Goal: Task Accomplishment & Management: Use online tool/utility

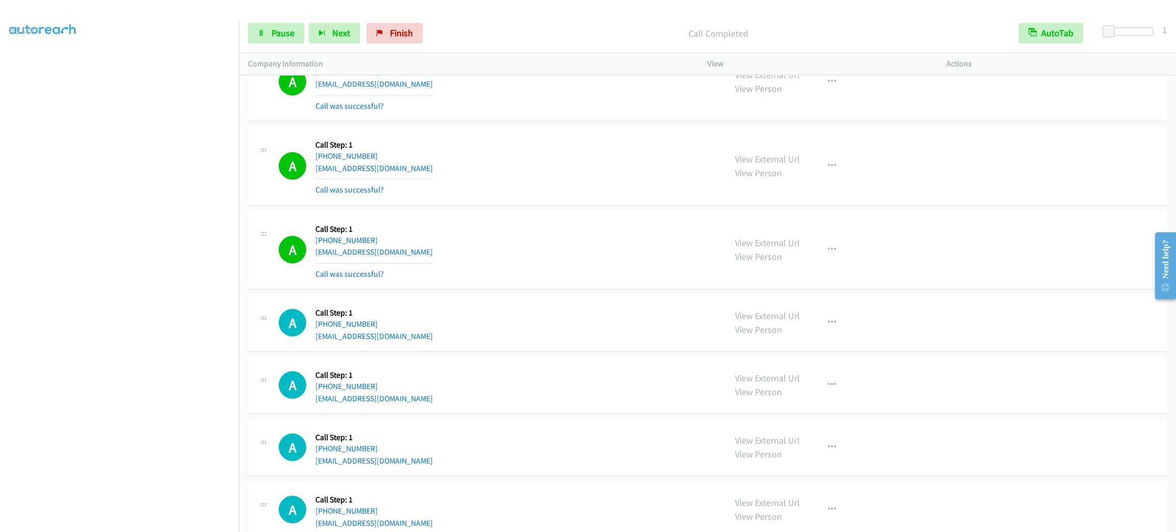
scroll to position [7407, 0]
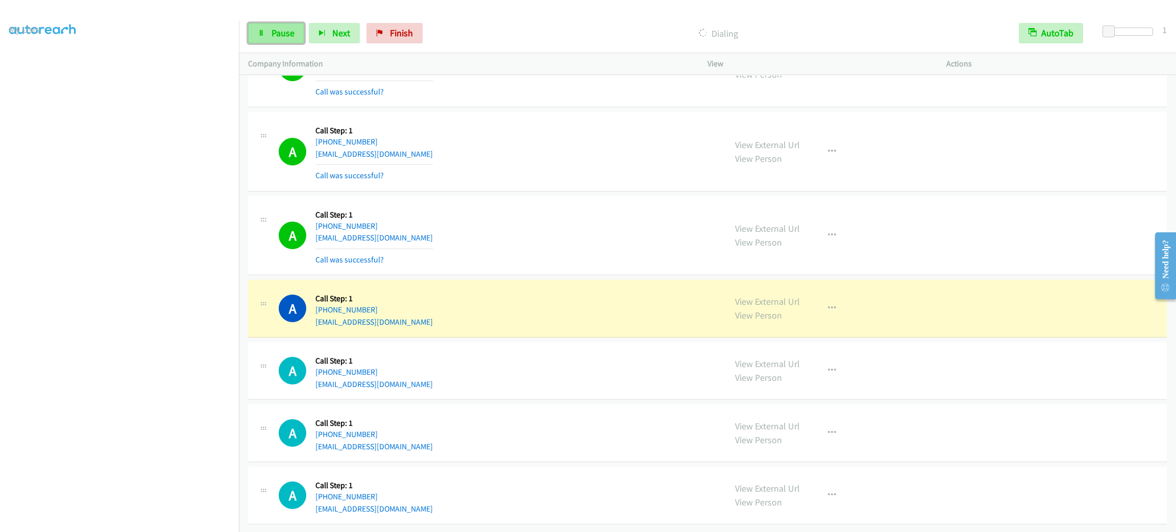
click at [286, 38] on link "Pause" at bounding box center [276, 33] width 56 height 20
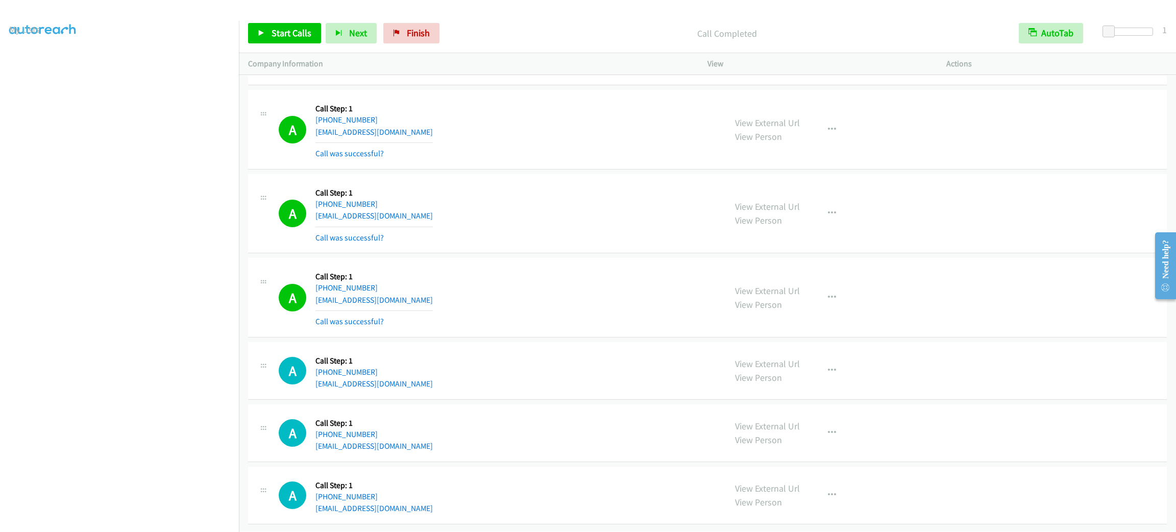
click at [632, 111] on div "A Callback Scheduled Call Step: 1 America/Chicago +1 832-493-1975 zacharyccoole…" at bounding box center [707, 130] width 919 height 80
click at [767, 212] on link "View External Url" at bounding box center [767, 207] width 65 height 12
drag, startPoint x: 284, startPoint y: 34, endPoint x: 275, endPoint y: 0, distance: 34.8
click at [284, 34] on span "Start Calls" at bounding box center [292, 33] width 40 height 12
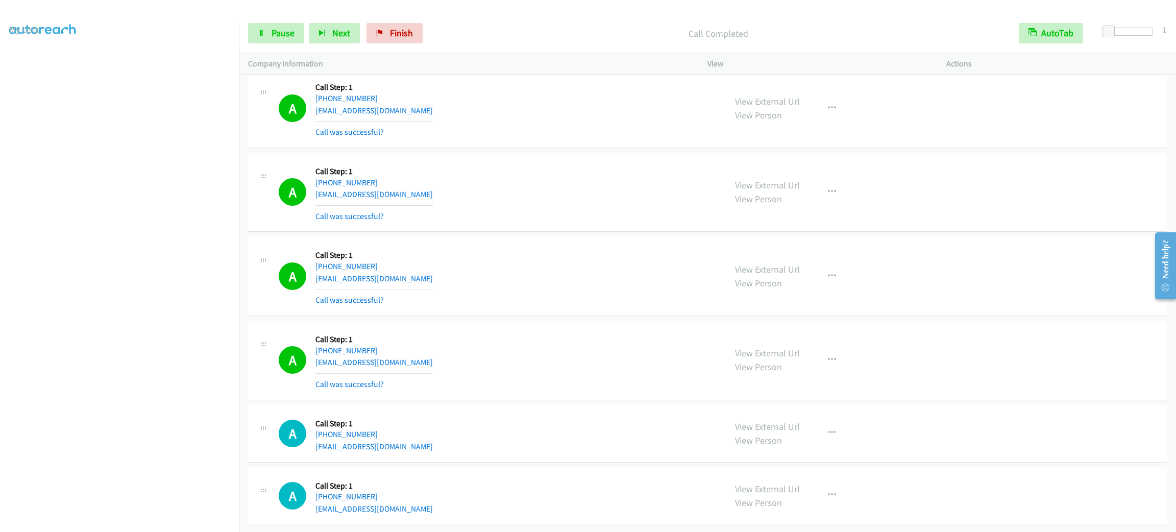
scroll to position [7450, 0]
click at [829, 185] on button "button" at bounding box center [832, 192] width 28 height 20
click at [820, 269] on link "Add to do not call list" at bounding box center [778, 279] width 136 height 20
click at [324, 367] on div "A Callback Scheduled Call Step: 1 America/Chicago +1 903-705-8640 jaimecanti@ic…" at bounding box center [487, 360] width 478 height 61
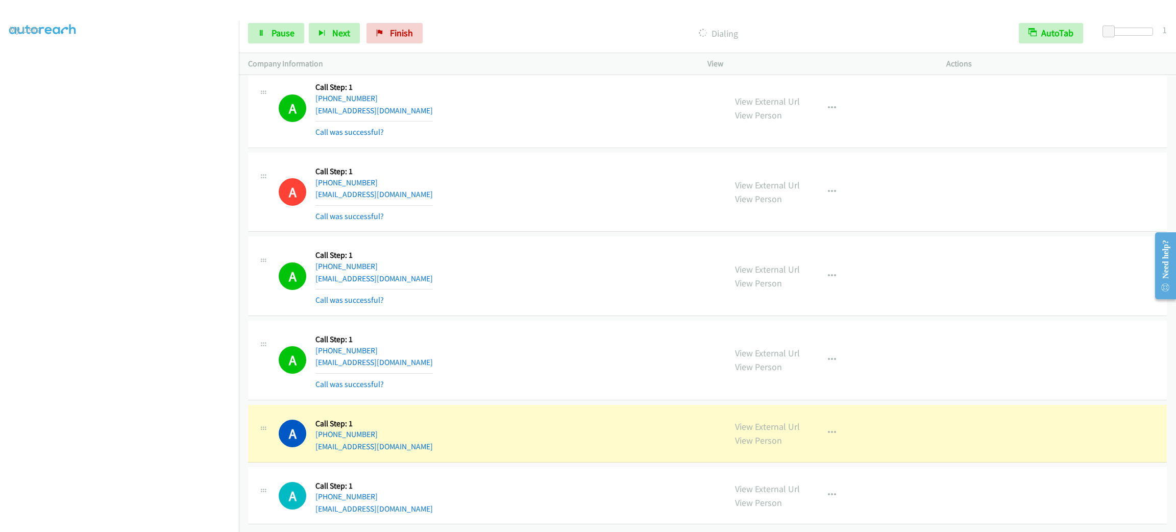
click at [471, 192] on div "A Callback Scheduled Call Step: 1 America/Los_Angeles +1 971-336-4374 phamjimmy…" at bounding box center [498, 192] width 438 height 61
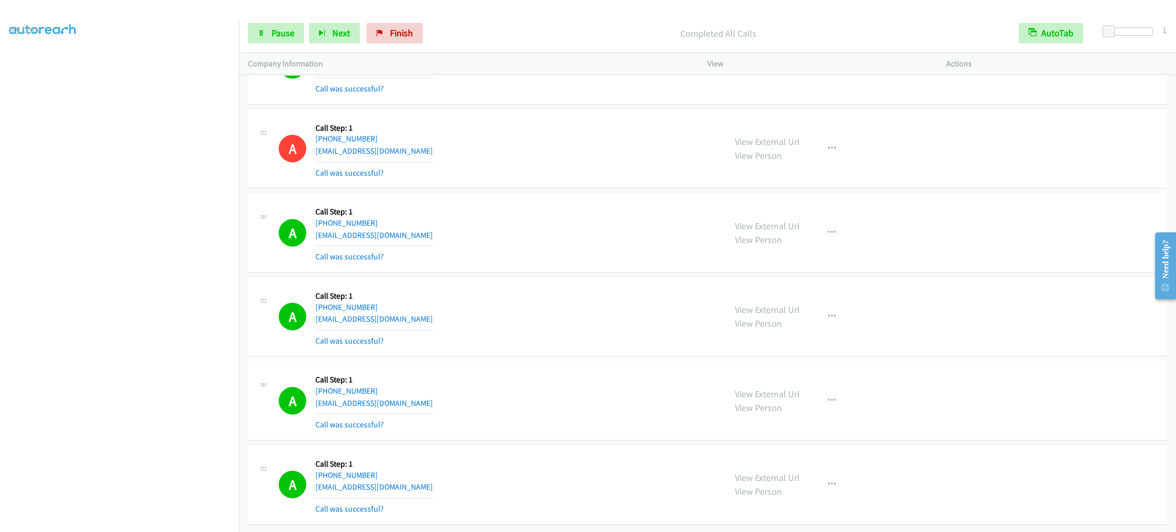
scroll to position [0, 3]
click at [29, 58] on link "My Lists" at bounding box center [24, 63] width 31 height 12
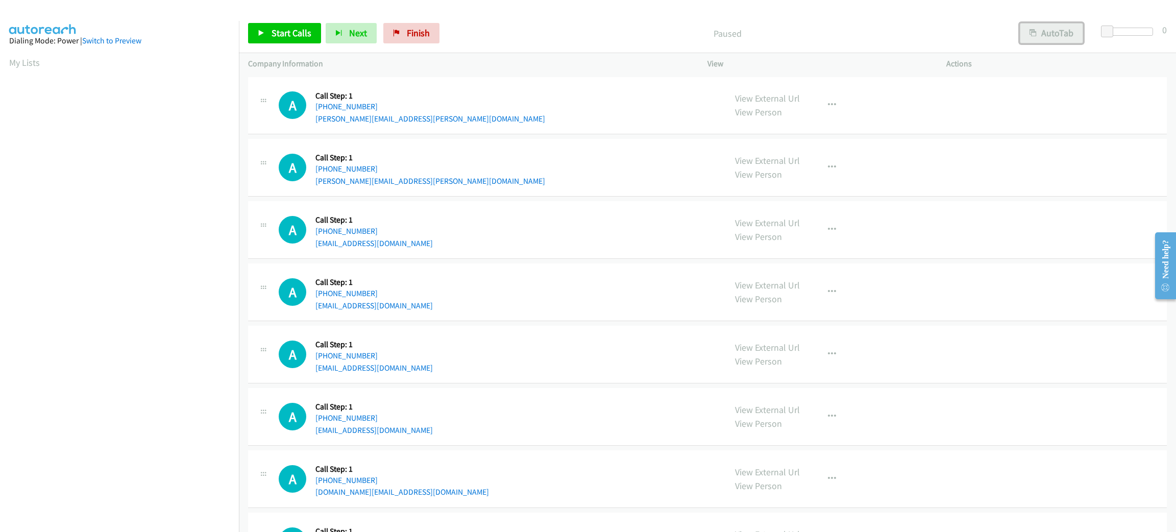
click at [1043, 34] on button "AutoTab" at bounding box center [1051, 33] width 63 height 20
click at [1104, 30] on span at bounding box center [1109, 32] width 12 height 12
click at [279, 35] on span "Start Calls" at bounding box center [292, 33] width 40 height 12
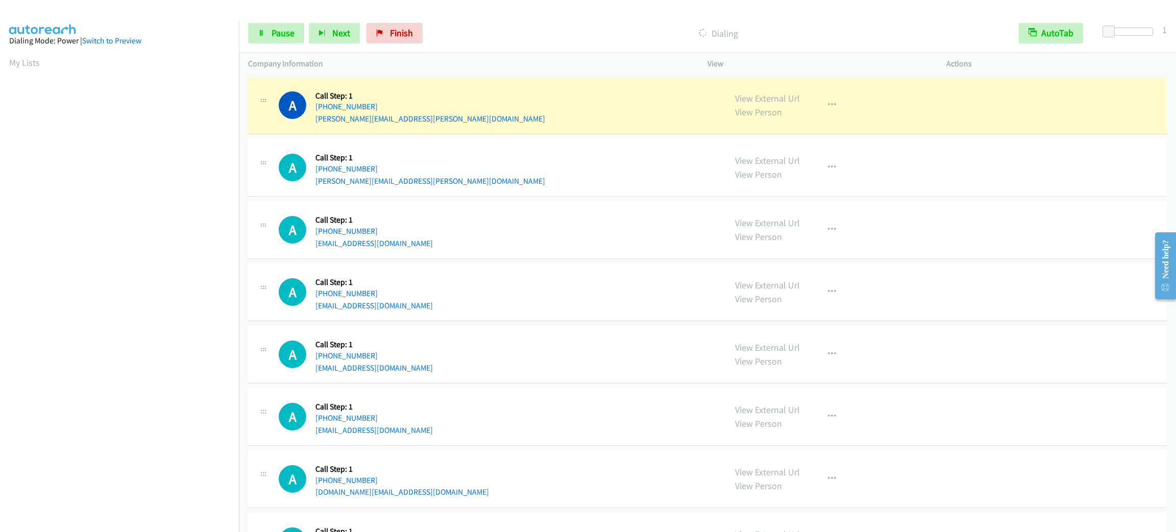
scroll to position [44, 0]
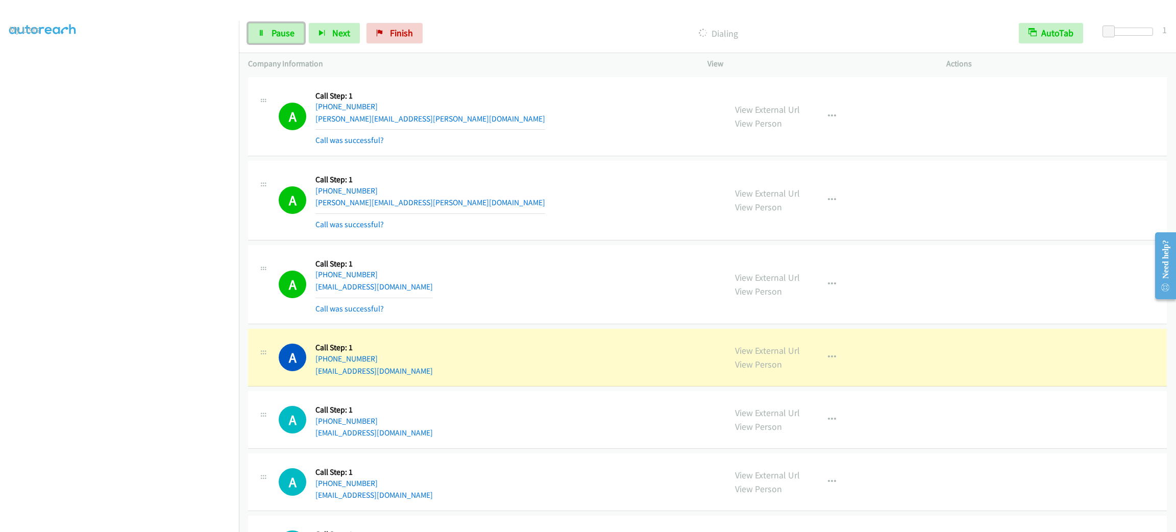
drag, startPoint x: 286, startPoint y: 35, endPoint x: 297, endPoint y: 2, distance: 34.2
click at [286, 35] on span "Pause" at bounding box center [283, 33] width 23 height 12
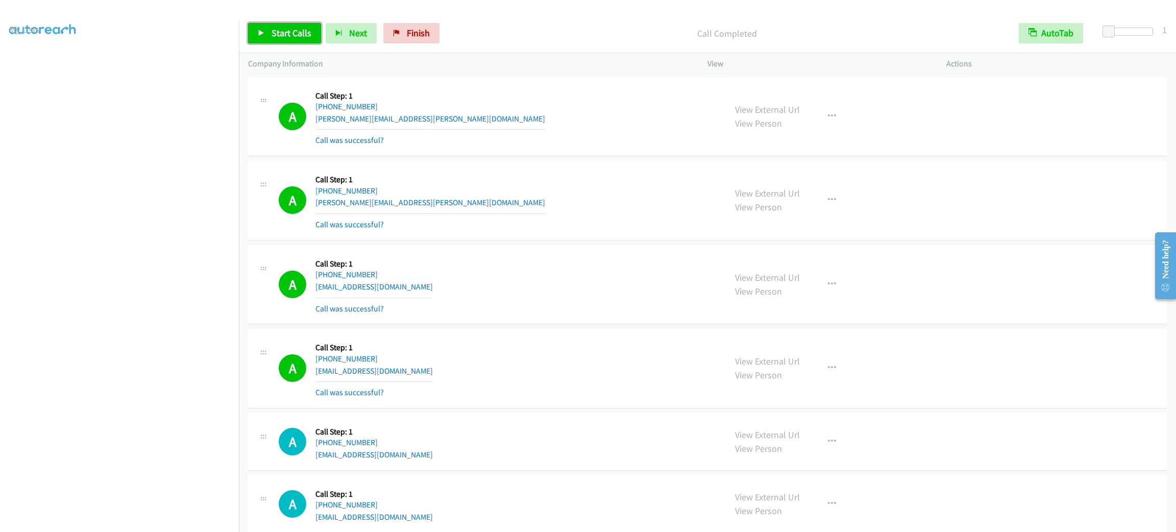
click at [305, 24] on link "Start Calls" at bounding box center [284, 33] width 73 height 20
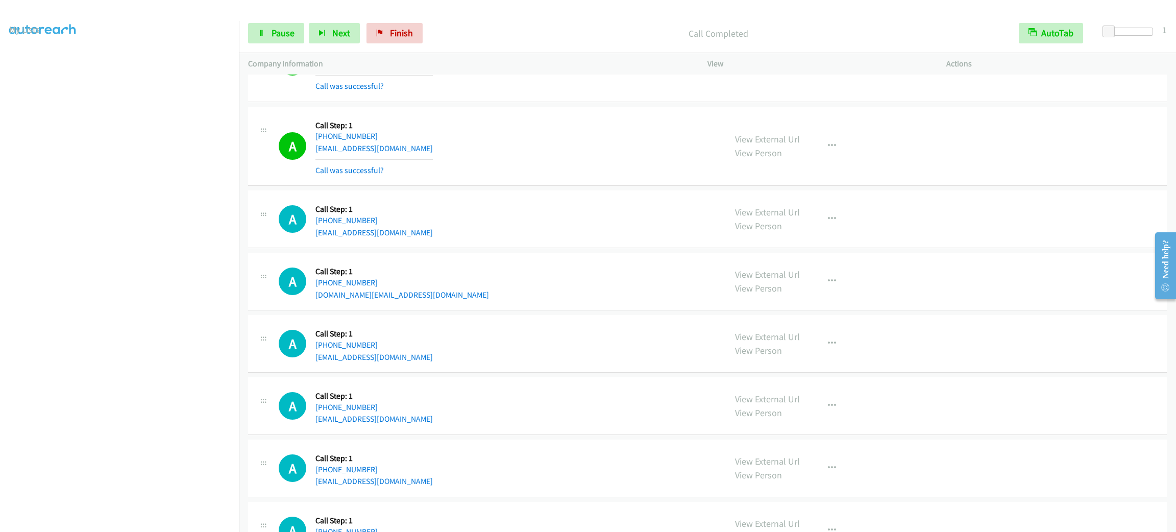
scroll to position [382, 0]
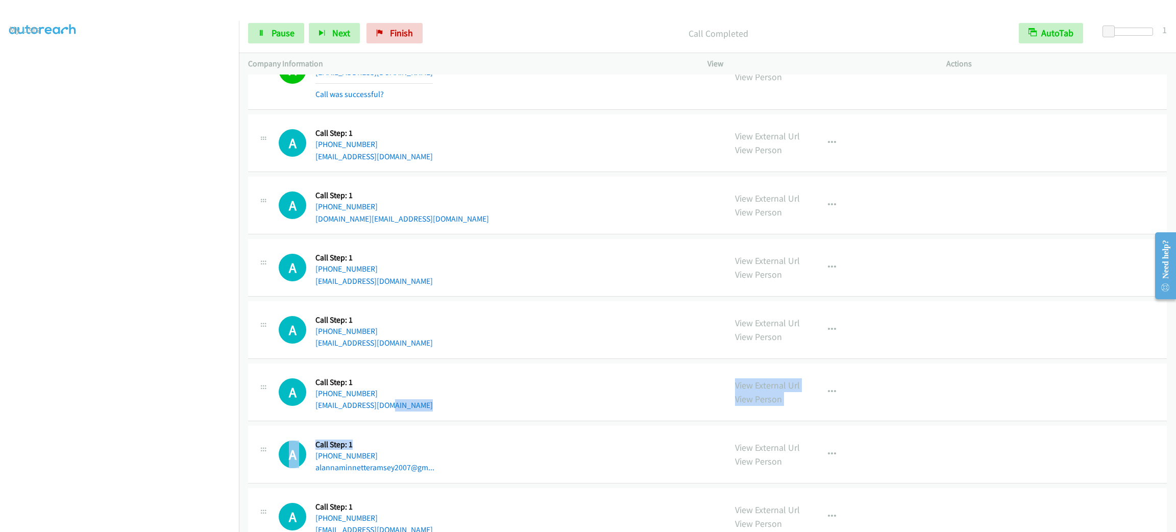
click at [670, 464] on tbody "A Callback Scheduled Call Step: 1 America/Los_Angeles +1 858-335-9695 leslie.wo…" at bounding box center [707, 213] width 937 height 1042
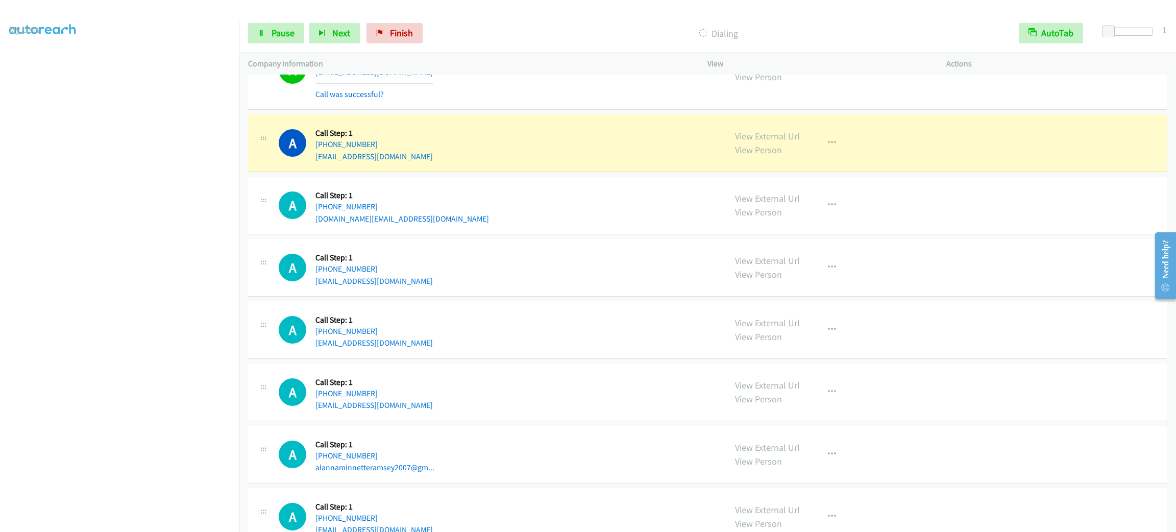
click at [475, 182] on div "A Callback Scheduled Call Step: 1 America/Chicago +1 608-977-3858 tygacact.kayl…" at bounding box center [707, 206] width 919 height 58
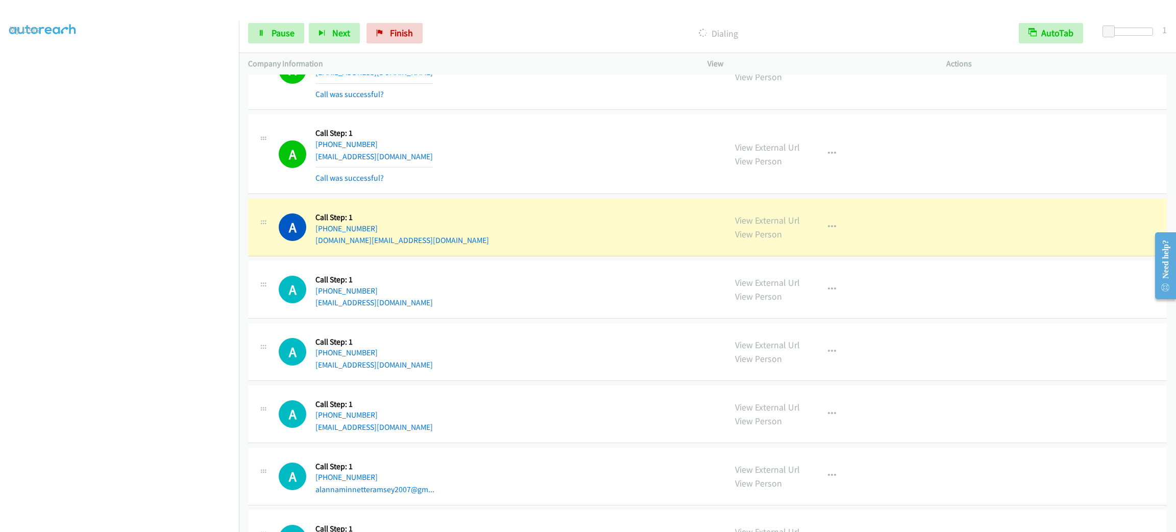
scroll to position [536, 0]
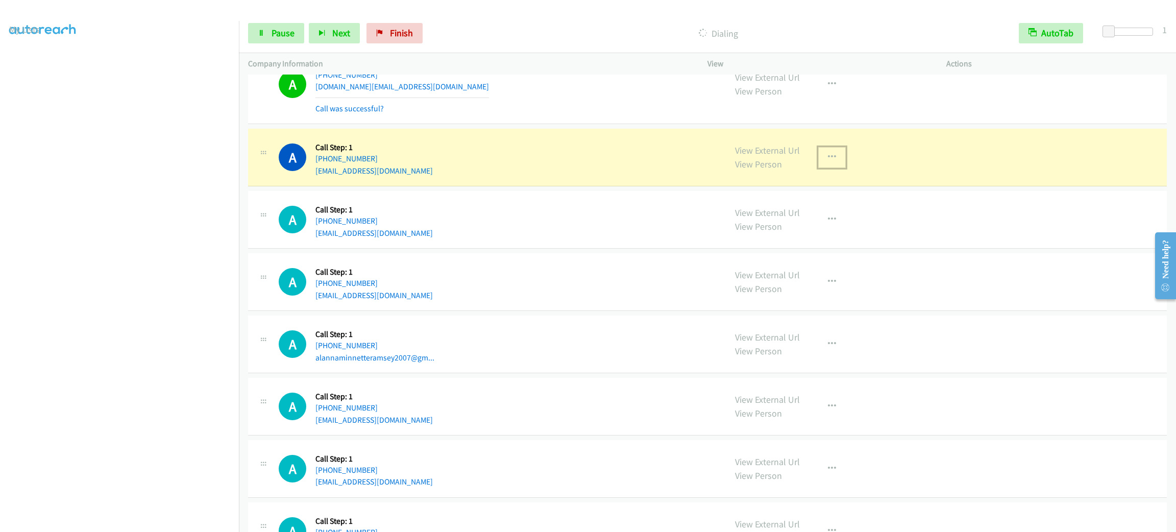
click at [818, 161] on button "button" at bounding box center [832, 157] width 28 height 20
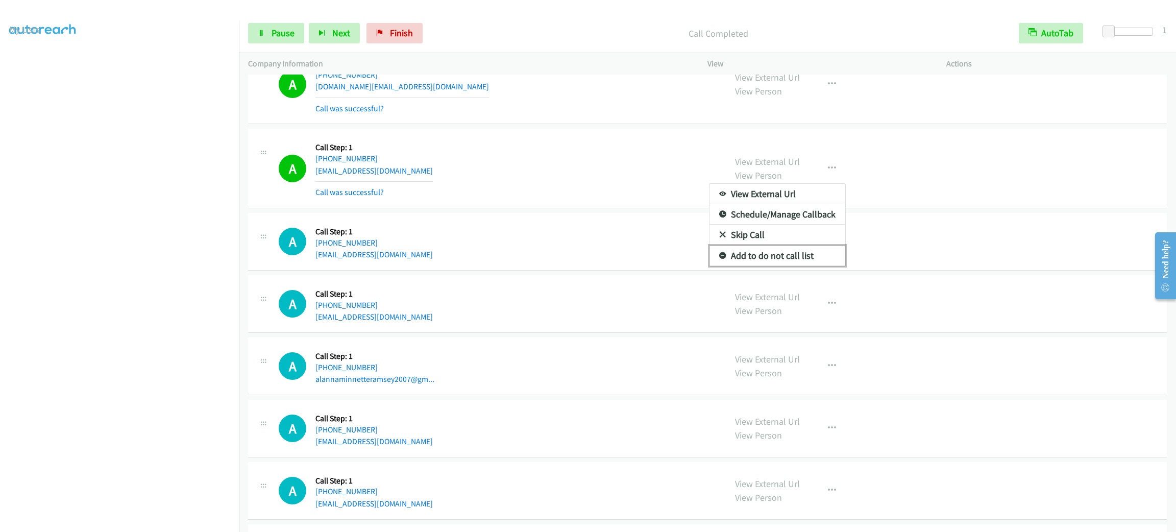
click at [822, 248] on link "Add to do not call list" at bounding box center [778, 256] width 136 height 20
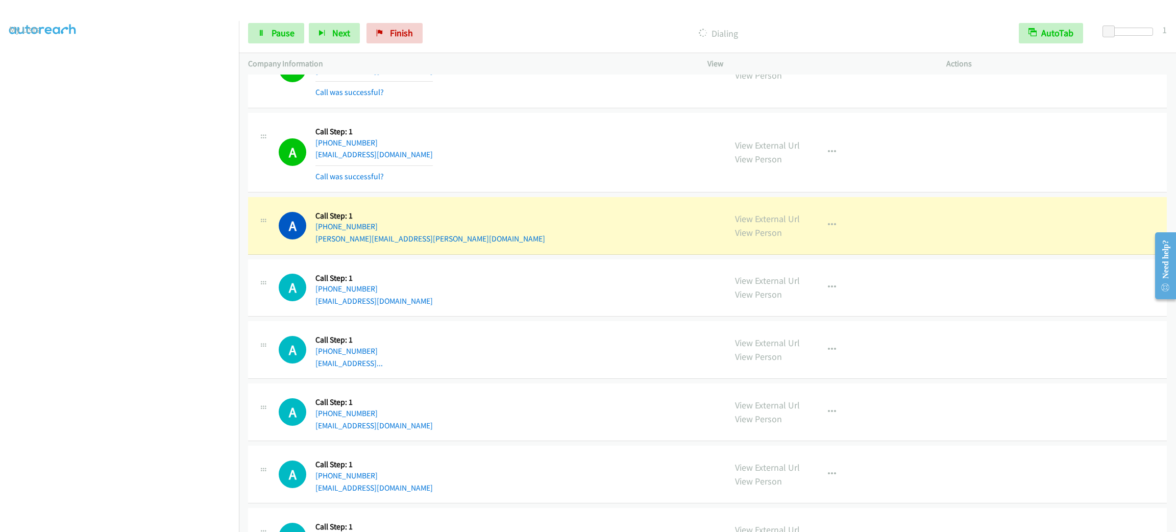
scroll to position [1531, 0]
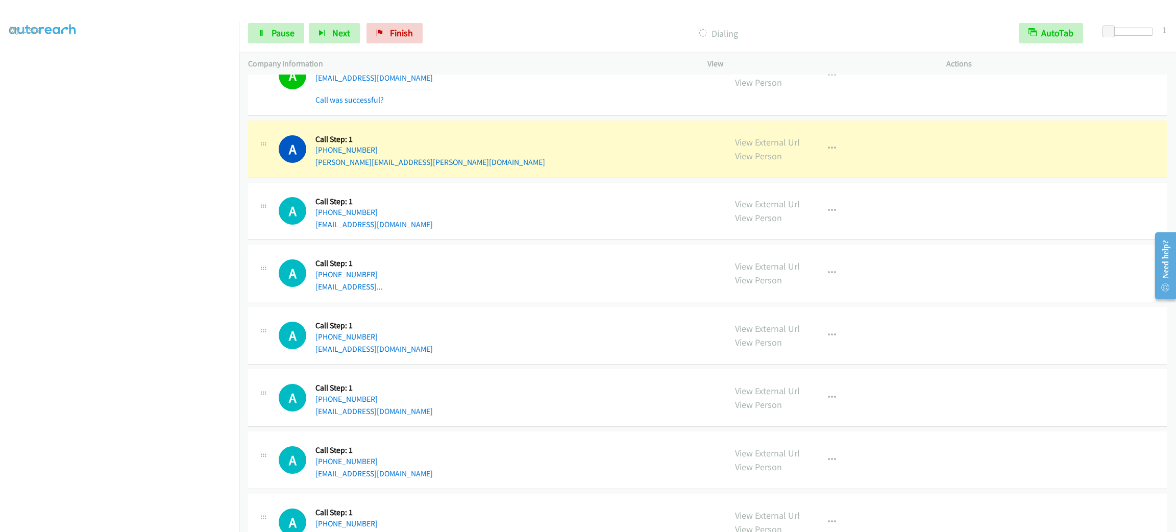
click at [647, 166] on div "A Callback Scheduled Call Step: 1 America/New_York +1 614-949-6189 donna.avery@…" at bounding box center [498, 149] width 438 height 39
drag, startPoint x: 818, startPoint y: 153, endPoint x: 829, endPoint y: 182, distance: 31.0
click at [818, 153] on button "button" at bounding box center [832, 148] width 28 height 20
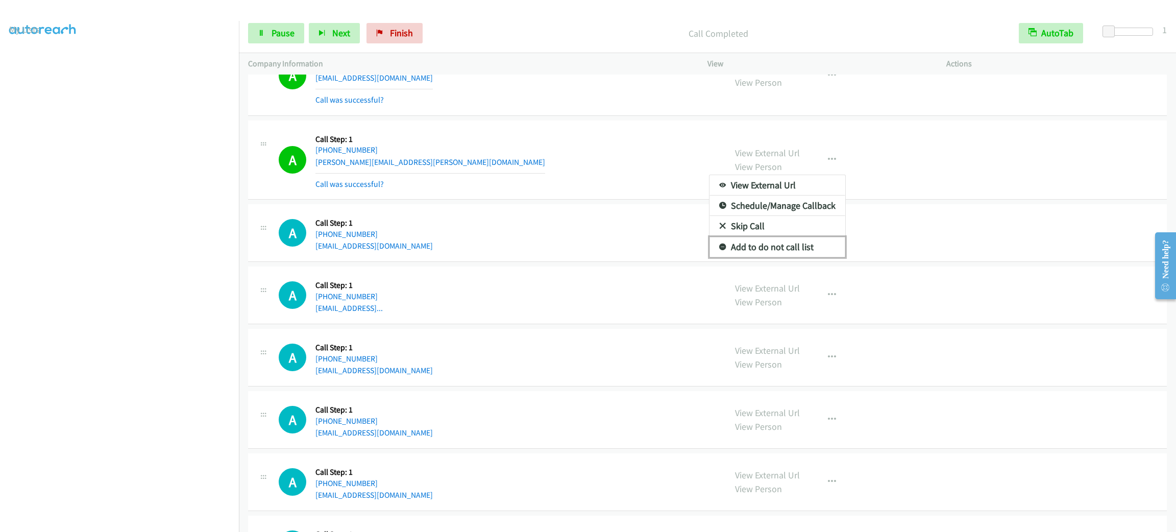
click at [762, 248] on link "Add to do not call list" at bounding box center [778, 247] width 136 height 20
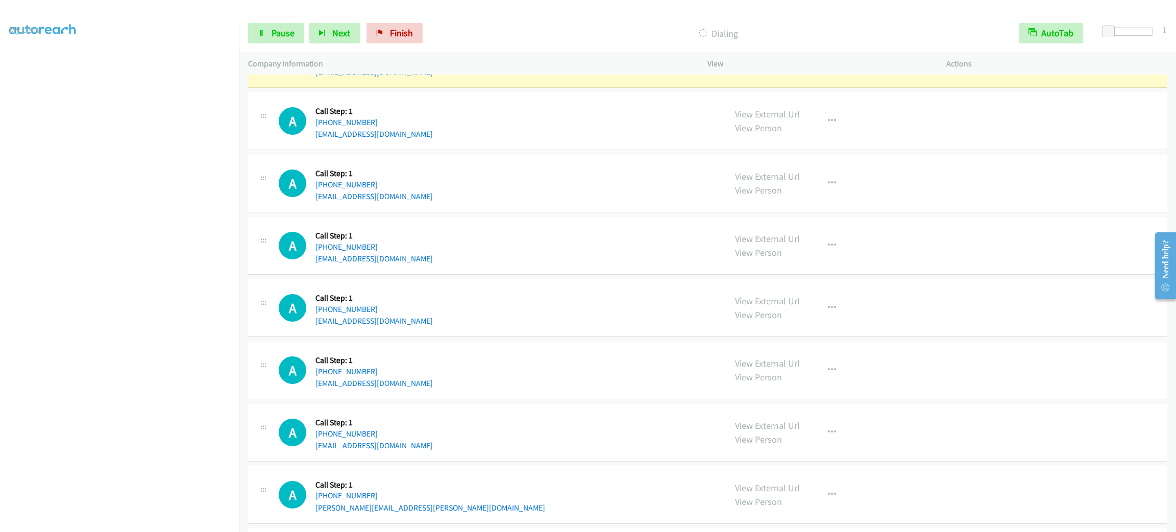
scroll to position [2472, 0]
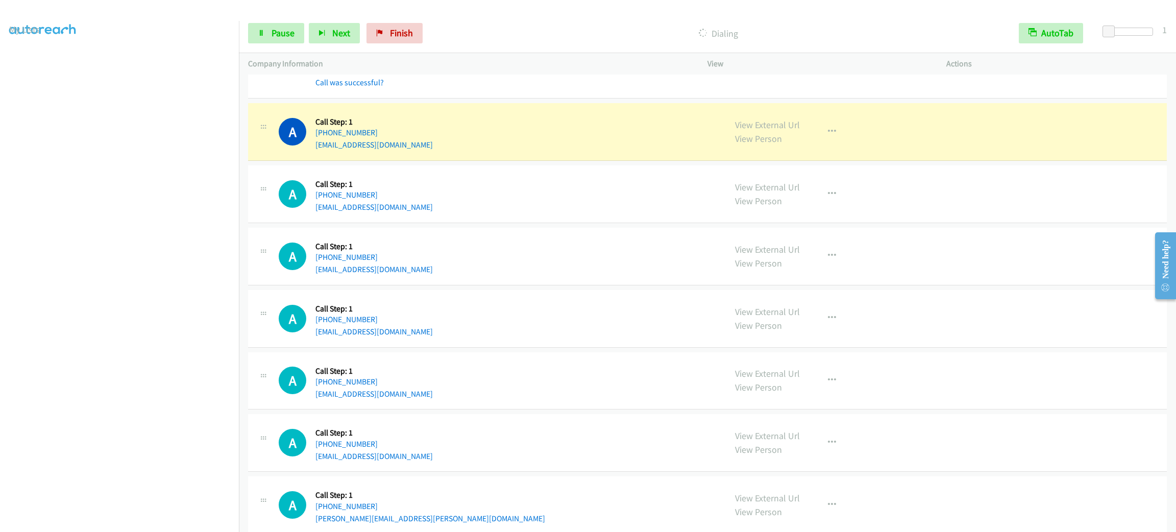
click at [559, 149] on div "A Callback Scheduled Call Step: 1 America/New_York +1 770-298-7098 ashleylbaile…" at bounding box center [498, 131] width 438 height 39
click at [828, 135] on icon "button" at bounding box center [832, 132] width 8 height 8
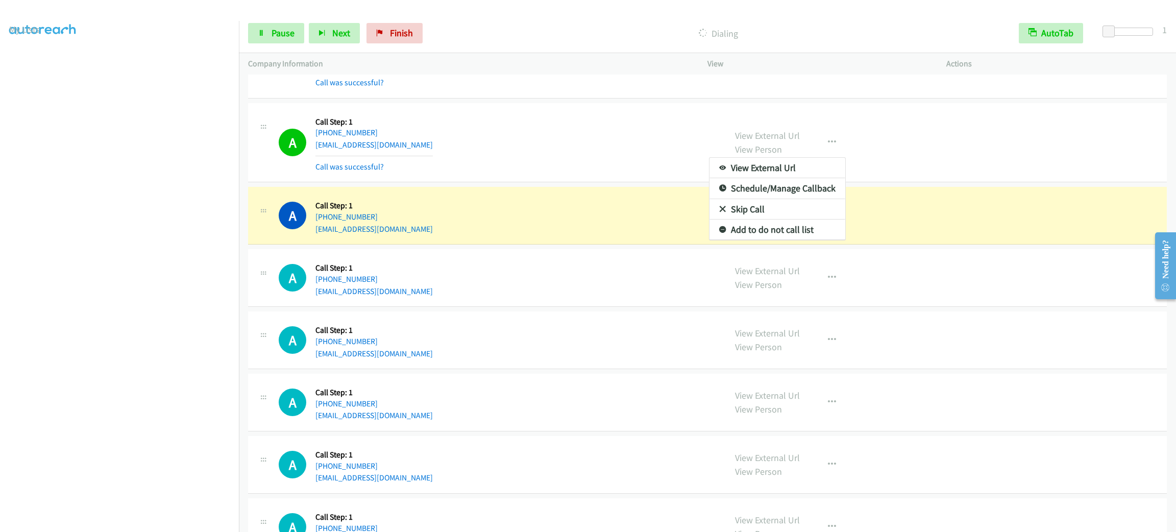
click at [501, 186] on div at bounding box center [588, 266] width 1176 height 532
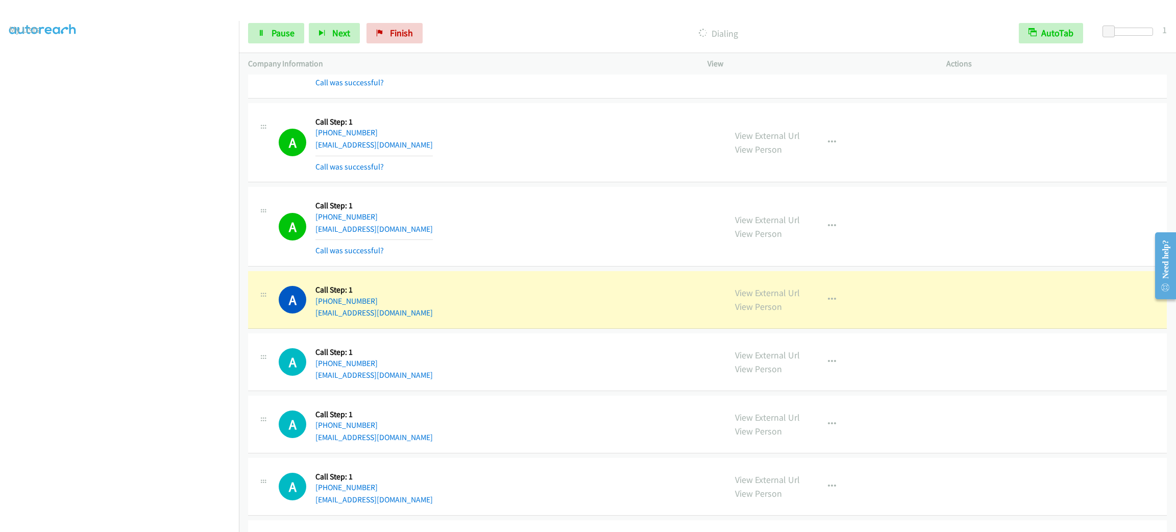
scroll to position [2702, 0]
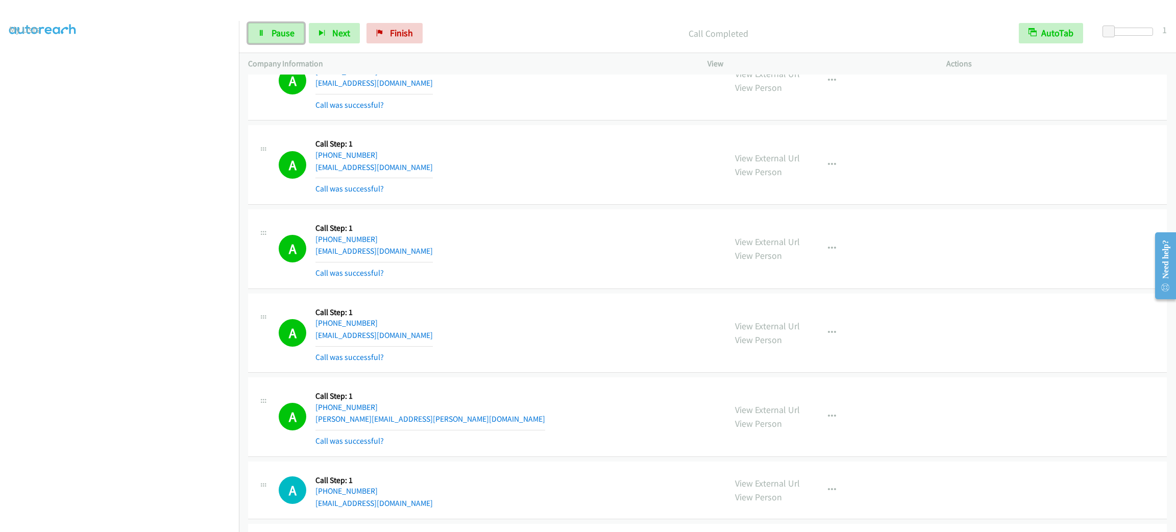
drag, startPoint x: 281, startPoint y: 27, endPoint x: 297, endPoint y: 22, distance: 16.3
click at [281, 27] on span "Pause" at bounding box center [283, 33] width 23 height 12
click at [483, 86] on div "A Callback Scheduled Call Step: 1 America/New_York +1 317-728-0180 yujennifer9@…" at bounding box center [498, 81] width 438 height 61
